Goal: Information Seeking & Learning: Learn about a topic

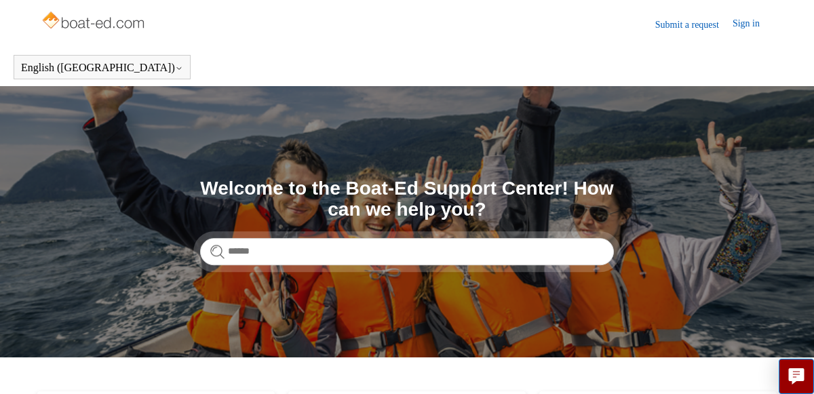
click at [527, 286] on section "Search Welcome to the Boat-Ed Support Center! How can we help you?" at bounding box center [407, 221] width 814 height 271
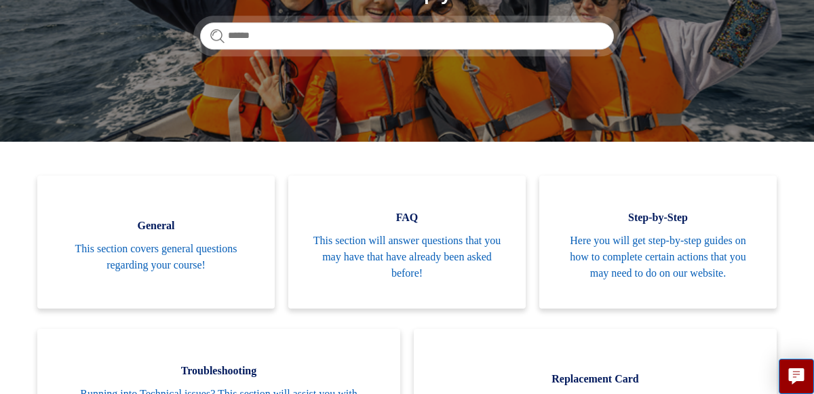
scroll to position [212, 0]
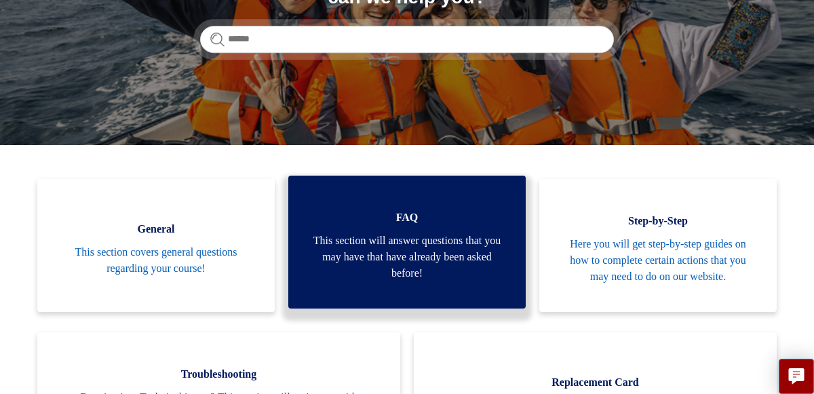
click at [410, 248] on span "This section will answer questions that you may have that have already been ask…" at bounding box center [407, 257] width 197 height 49
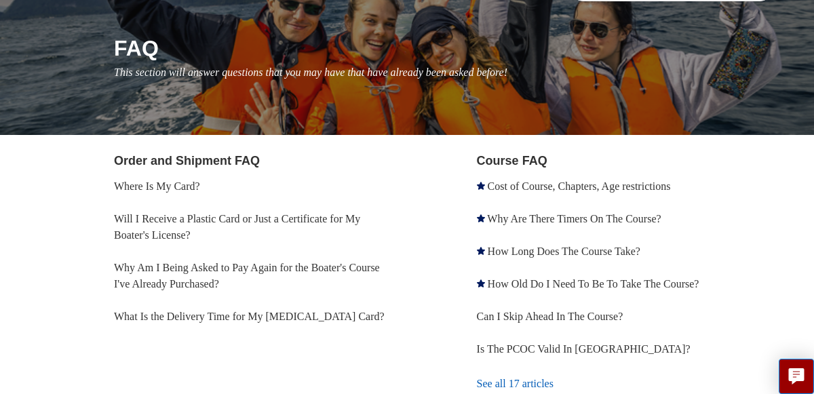
scroll to position [149, 0]
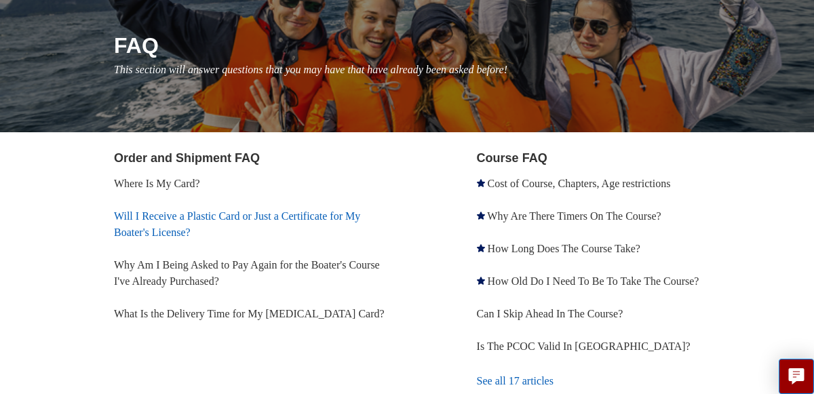
click at [184, 214] on link "Will I Receive a Plastic Card or Just a Certificate for My Boater's License?" at bounding box center [237, 224] width 246 height 28
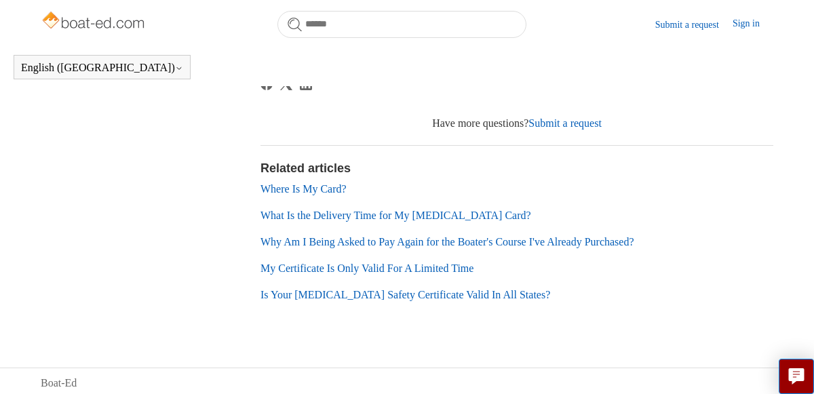
scroll to position [483, 0]
click at [358, 275] on link "My Certificate Is Only Valid For A Limited Time" at bounding box center [366, 269] width 213 height 12
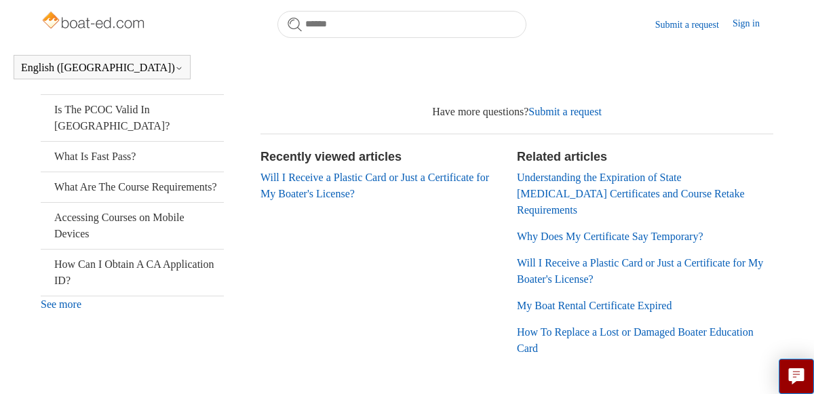
scroll to position [370, 0]
click at [330, 182] on link "Will I Receive a Plastic Card or Just a Certificate for My Boater's License?" at bounding box center [374, 186] width 229 height 28
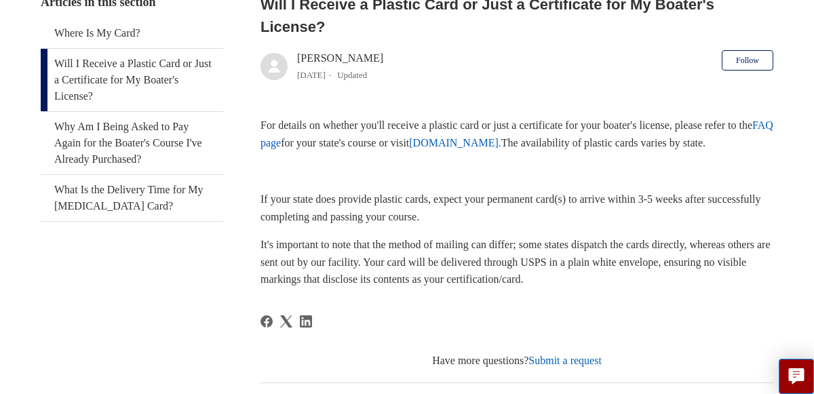
click at [301, 141] on link "FAQ page" at bounding box center [516, 133] width 513 height 29
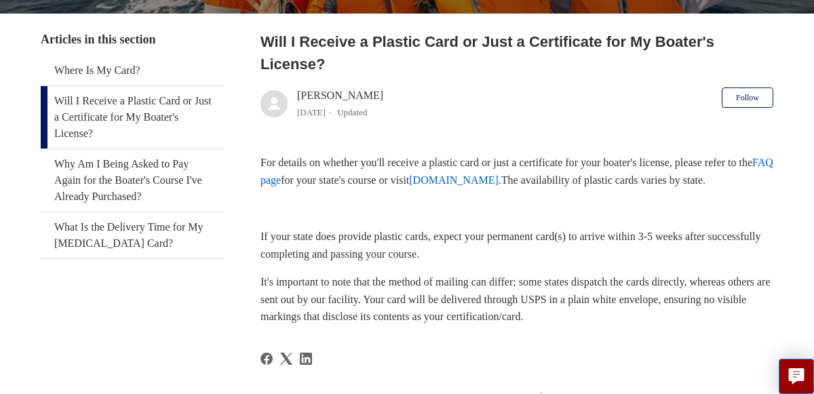
scroll to position [284, 0]
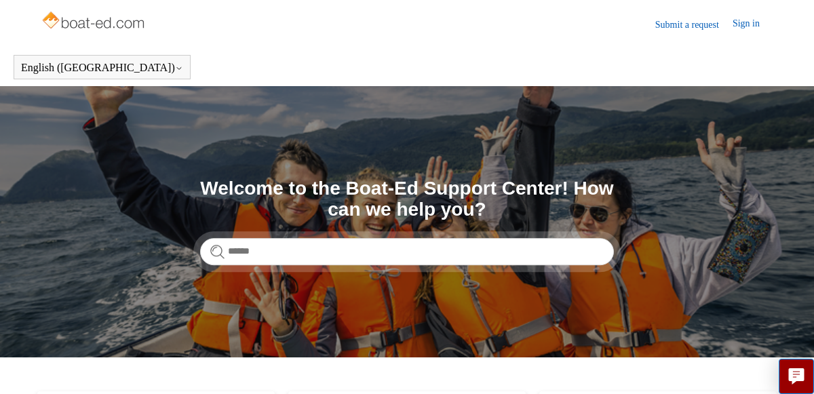
click at [81, 20] on img at bounding box center [95, 21] width 108 height 27
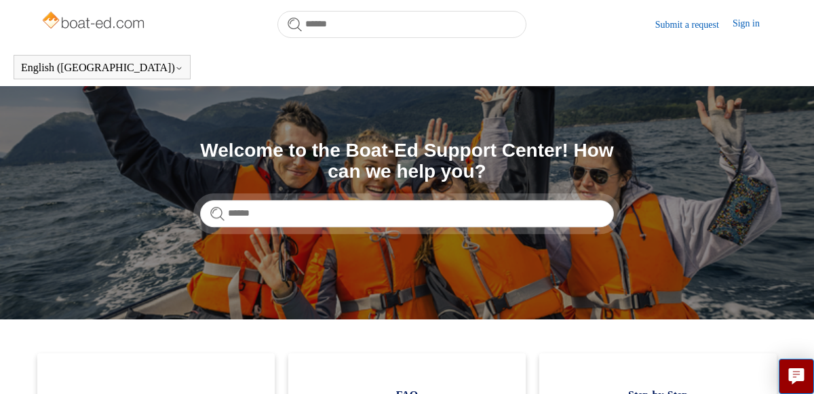
scroll to position [307, 0]
